Goal: Task Accomplishment & Management: Manage account settings

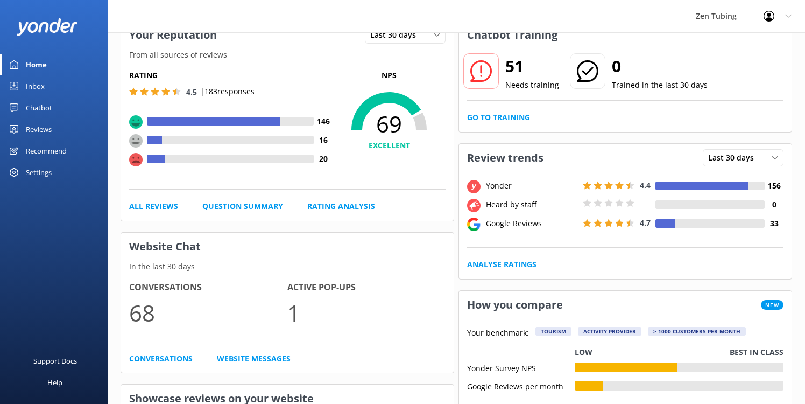
scroll to position [69, 0]
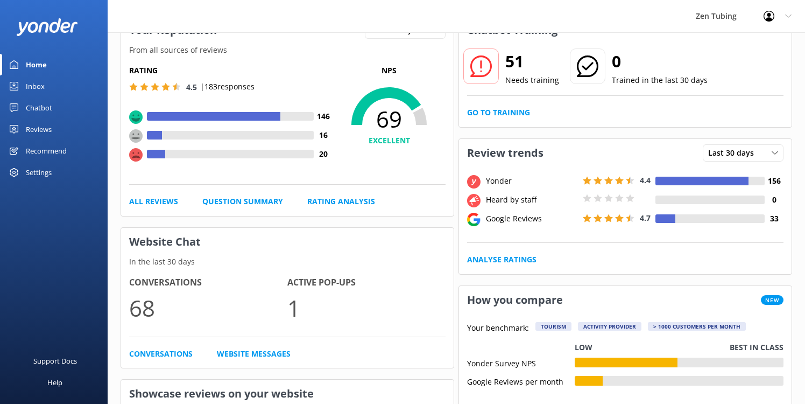
click at [44, 174] on div "Settings" at bounding box center [39, 173] width 26 height 22
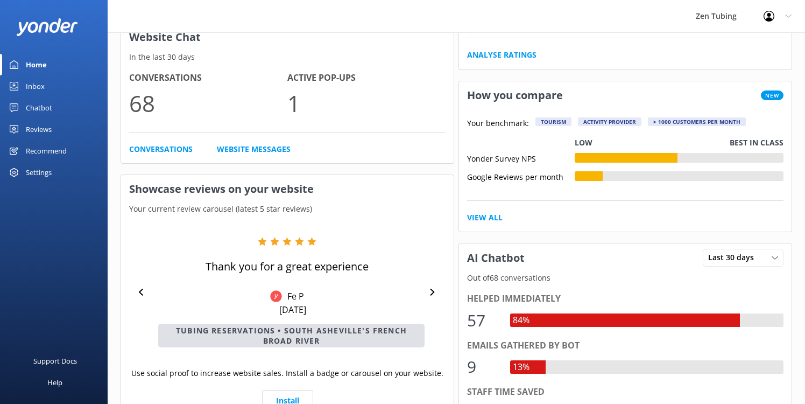
scroll to position [0, 0]
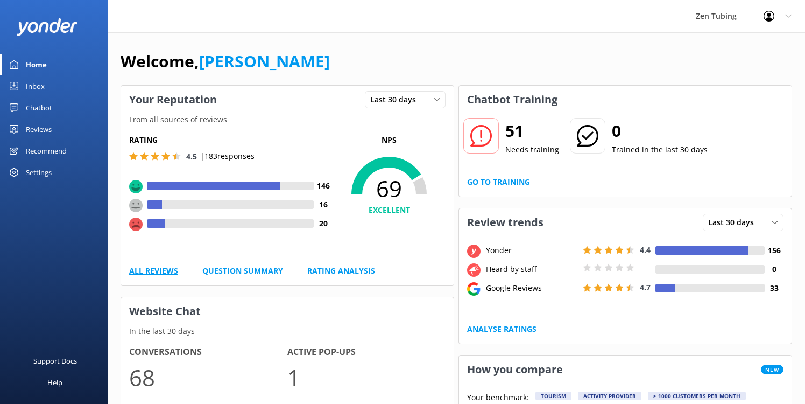
click at [158, 272] on link "All Reviews" at bounding box center [153, 271] width 49 height 12
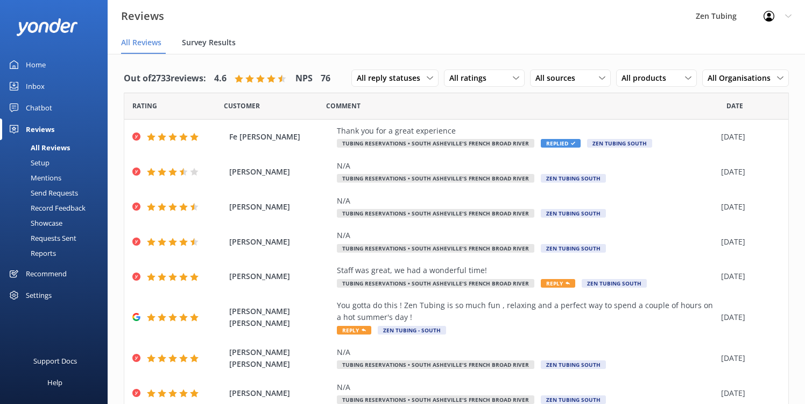
click at [199, 47] on span "Survey Results" at bounding box center [209, 42] width 54 height 11
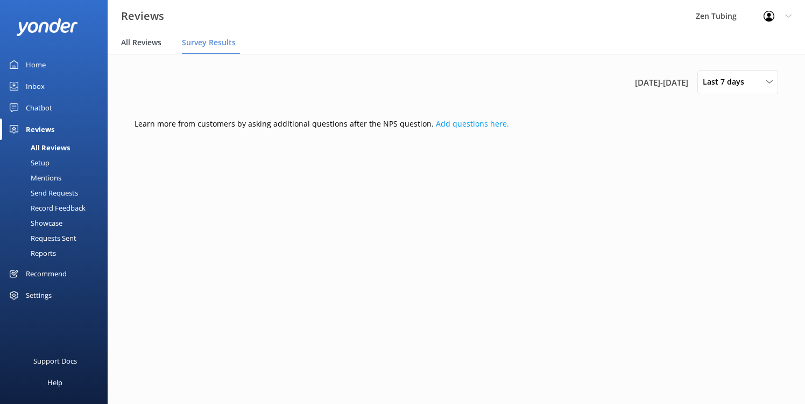
click at [127, 37] on div "All Reviews" at bounding box center [143, 43] width 45 height 22
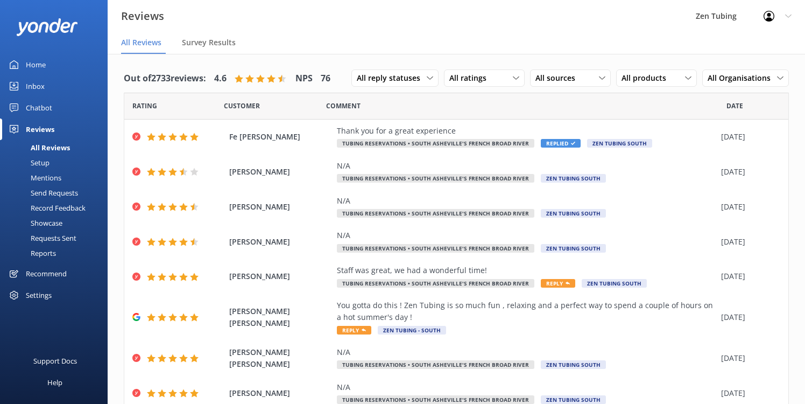
click at [53, 293] on div "Settings" at bounding box center [54, 295] width 108 height 22
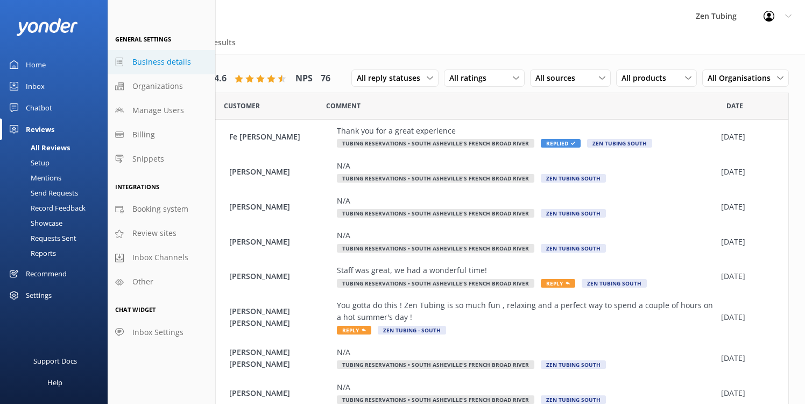
click at [162, 63] on span "Business details" at bounding box center [161, 62] width 59 height 12
select select "America/[GEOGRAPHIC_DATA]"
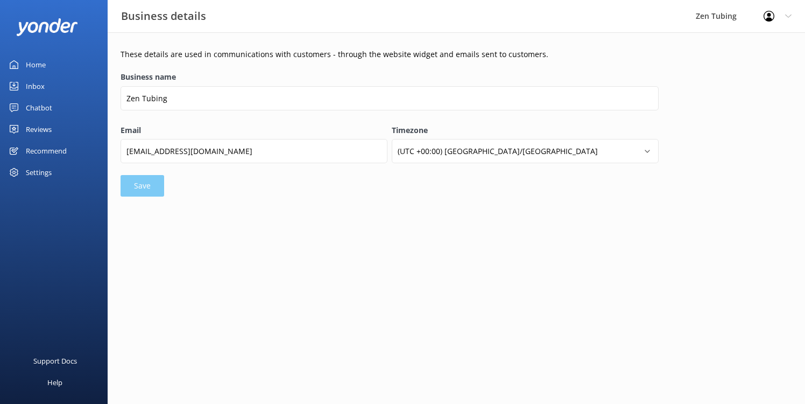
click at [48, 60] on link "Home" at bounding box center [54, 65] width 108 height 22
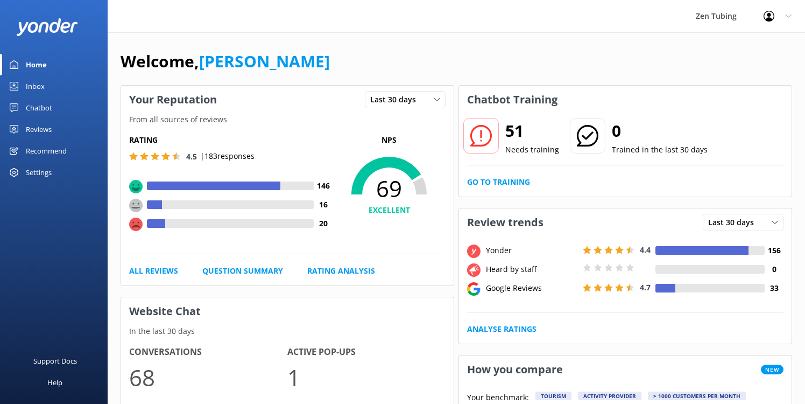
click at [799, 16] on div "Profile Settings Logout" at bounding box center [778, 16] width 55 height 32
click at [749, 45] on link "Profile Settings" at bounding box center [752, 45] width 108 height 27
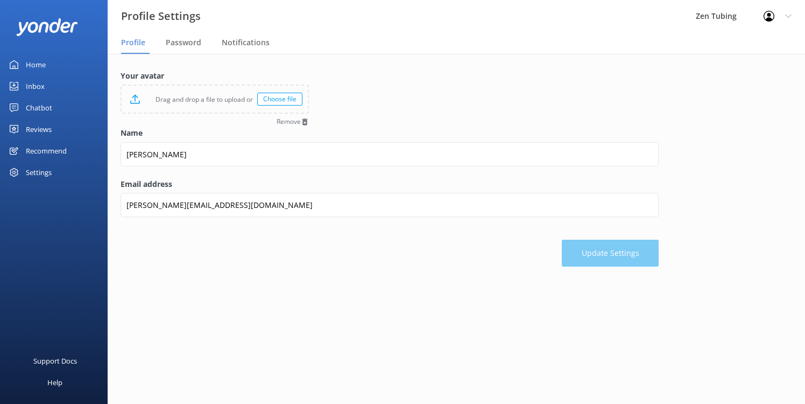
click at [45, 74] on div "Home" at bounding box center [36, 65] width 20 height 22
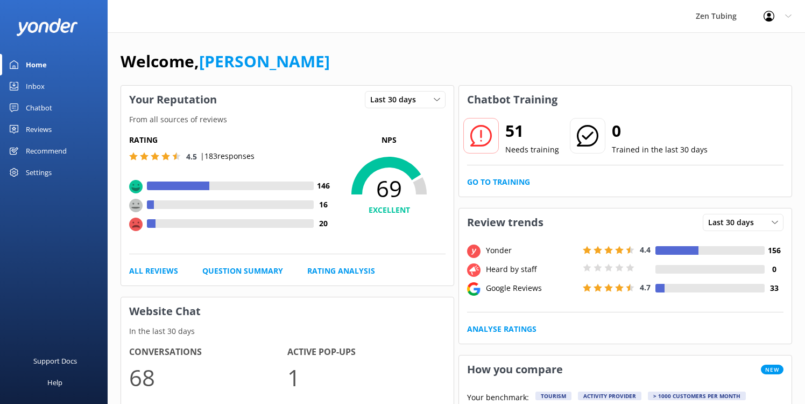
click at [42, 72] on div "Home" at bounding box center [36, 65] width 21 height 22
click at [50, 163] on div "Settings" at bounding box center [39, 173] width 26 height 22
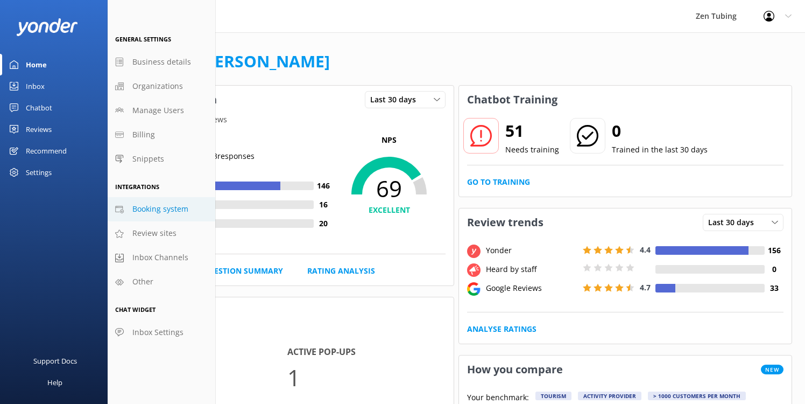
click at [188, 205] on link "Booking system" at bounding box center [162, 209] width 108 height 24
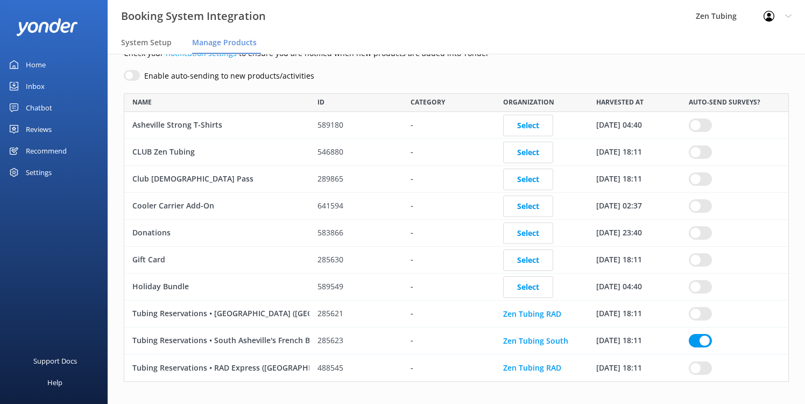
scroll to position [68, 0]
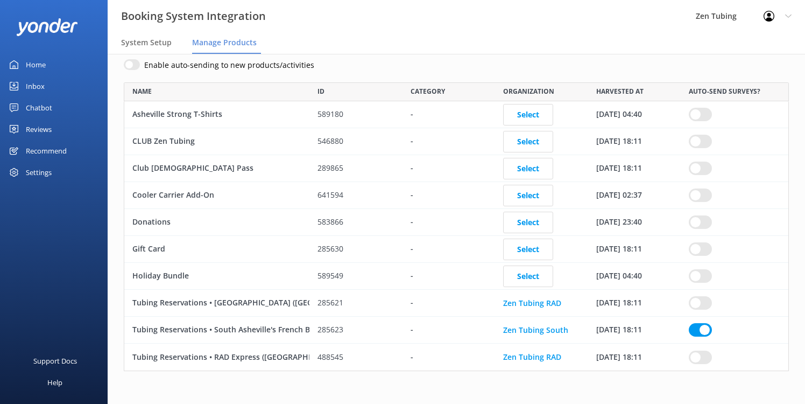
click at [697, 332] on input "row" at bounding box center [700, 329] width 23 height 13
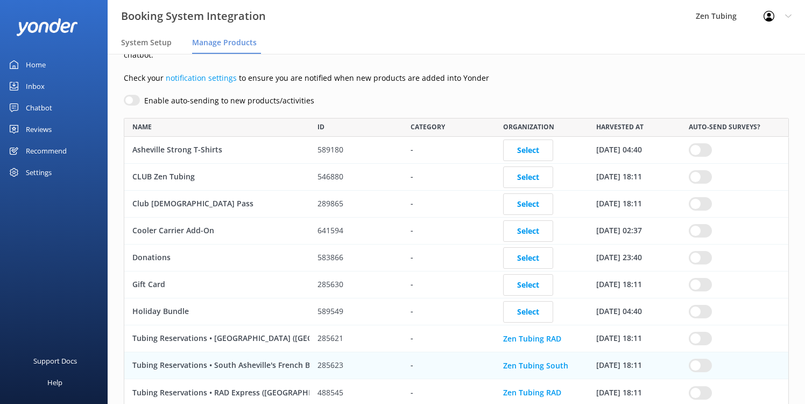
scroll to position [0, 0]
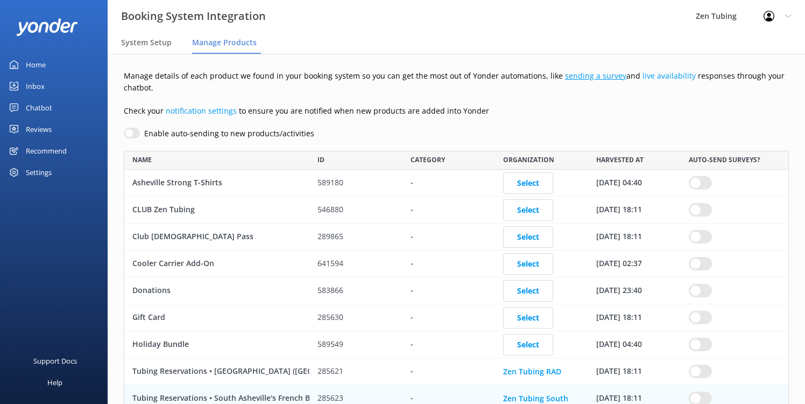
click at [599, 79] on link "sending a survey" at bounding box center [595, 76] width 61 height 10
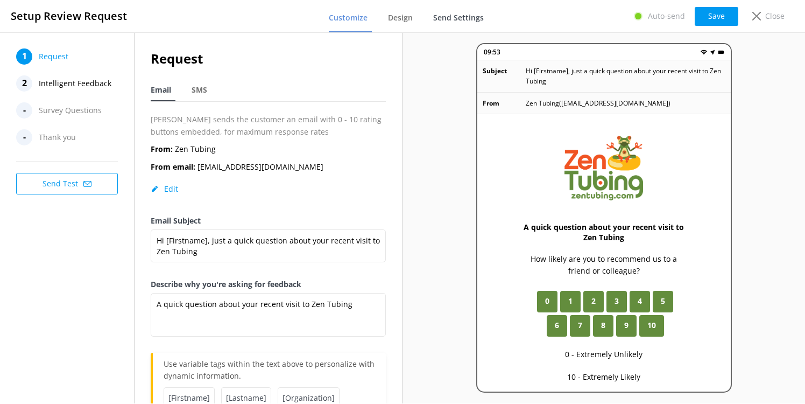
click at [467, 13] on span "Send Settings" at bounding box center [458, 17] width 51 height 11
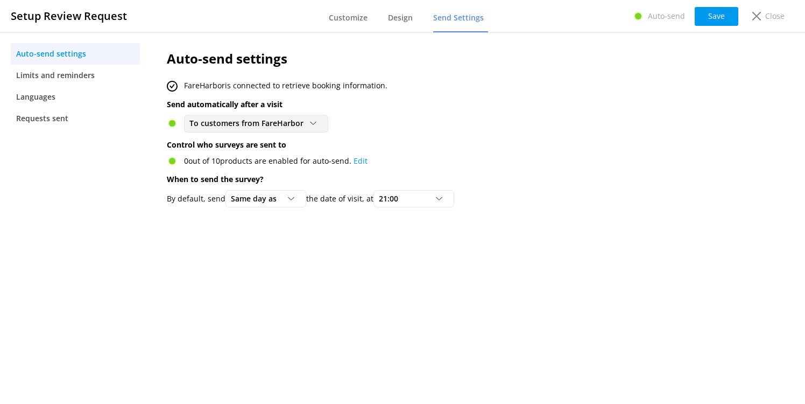
click at [310, 122] on icon at bounding box center [313, 123] width 6 height 6
click at [83, 73] on span "Limits and reminders" at bounding box center [55, 75] width 79 height 12
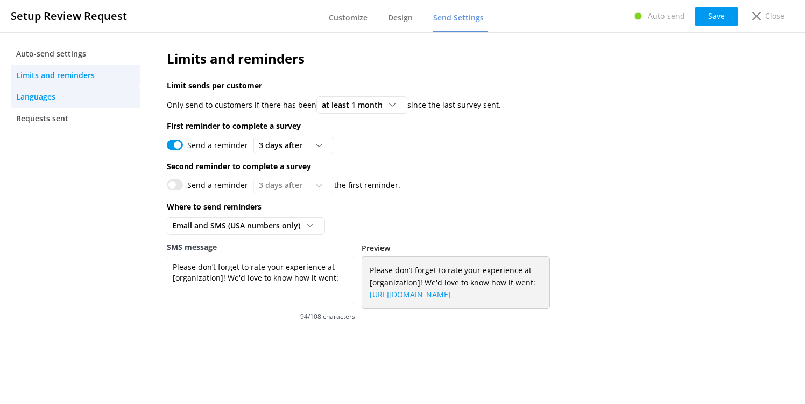
click at [61, 102] on link "Languages" at bounding box center [75, 97] width 129 height 22
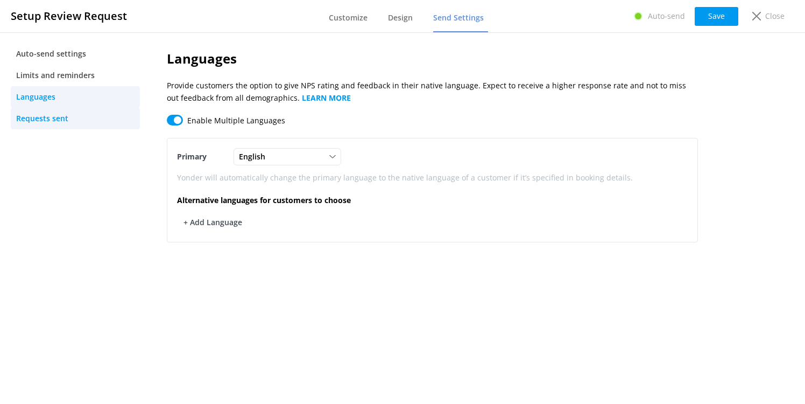
click at [64, 121] on span "Requests sent" at bounding box center [42, 119] width 52 height 12
